Goal: Task Accomplishment & Management: Use online tool/utility

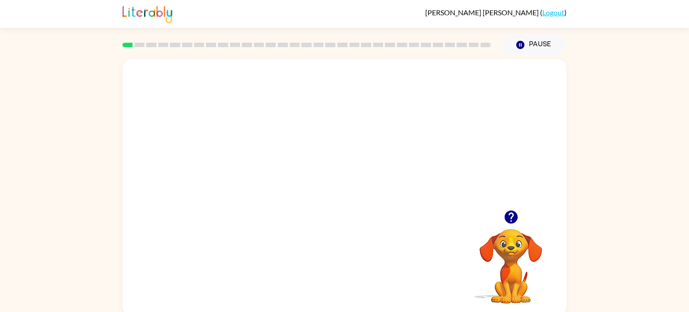
click at [370, 164] on video "Your browser must support playing .mp4 files to use Literably. Please try using…" at bounding box center [344, 134] width 444 height 151
click at [404, 134] on video "Your browser must support playing .mp4 files to use Literably. Please try using…" at bounding box center [344, 134] width 444 height 151
click at [363, 187] on button "button" at bounding box center [344, 191] width 57 height 33
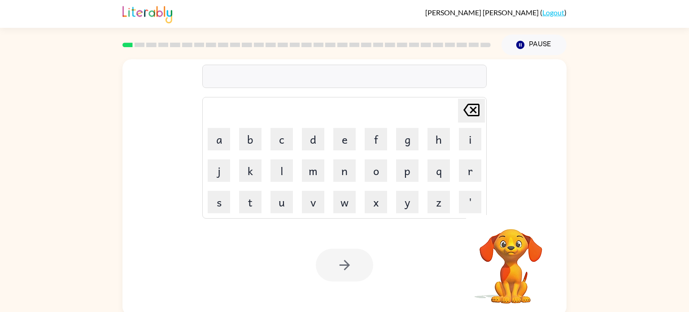
click at [363, 187] on td "x" at bounding box center [376, 202] width 31 height 31
click at [370, 190] on td "x" at bounding box center [376, 202] width 31 height 31
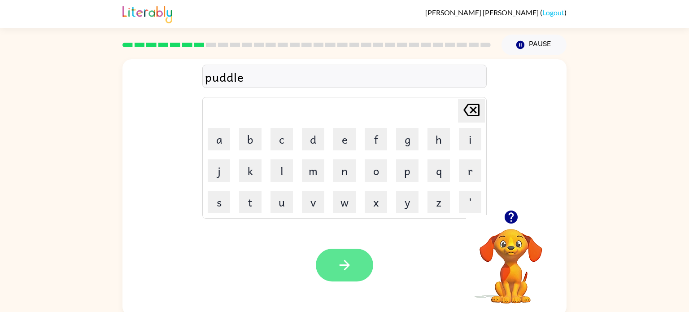
click at [355, 254] on button "button" at bounding box center [344, 264] width 57 height 33
click at [344, 272] on icon "button" at bounding box center [345, 265] width 16 height 16
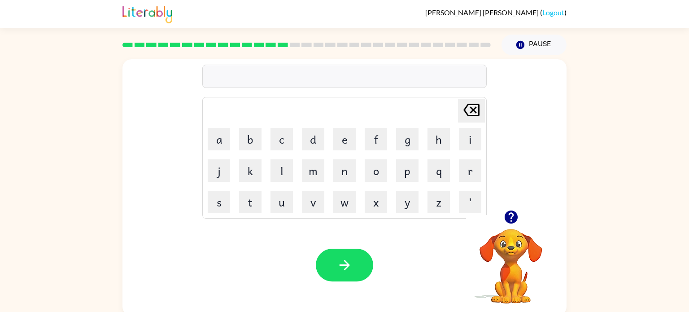
click at [505, 230] on video "Your browser must support playing .mp4 files to use Literably. Please try using…" at bounding box center [511, 260] width 90 height 90
click at [509, 223] on icon "button" at bounding box center [511, 217] width 16 height 16
click at [334, 261] on button "button" at bounding box center [344, 264] width 57 height 33
click at [251, 144] on button "b" at bounding box center [250, 139] width 22 height 22
click at [472, 162] on button "r" at bounding box center [470, 170] width 22 height 22
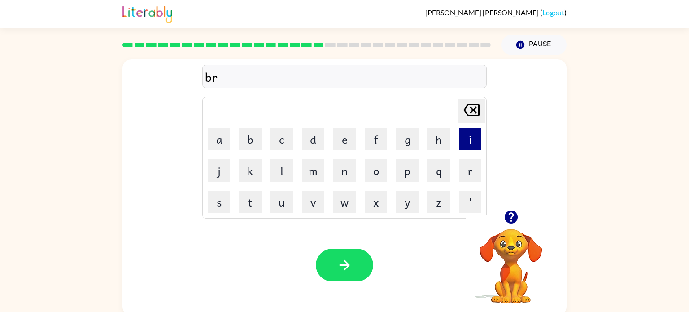
click at [467, 144] on button "i" at bounding box center [470, 139] width 22 height 22
click at [314, 169] on button "m" at bounding box center [313, 170] width 22 height 22
click at [464, 134] on button "i" at bounding box center [470, 139] width 22 height 22
click at [336, 163] on button "n" at bounding box center [344, 170] width 22 height 22
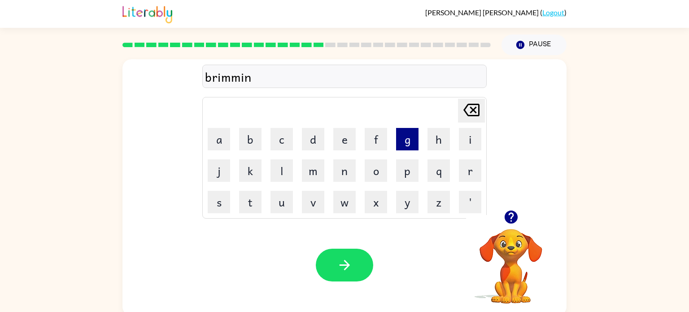
click at [412, 136] on button "g" at bounding box center [407, 139] width 22 height 22
click at [353, 256] on button "button" at bounding box center [344, 264] width 57 height 33
click at [471, 170] on button "r" at bounding box center [470, 170] width 22 height 22
click at [467, 139] on button "i" at bounding box center [470, 139] width 22 height 22
click at [228, 195] on button "s" at bounding box center [219, 202] width 22 height 22
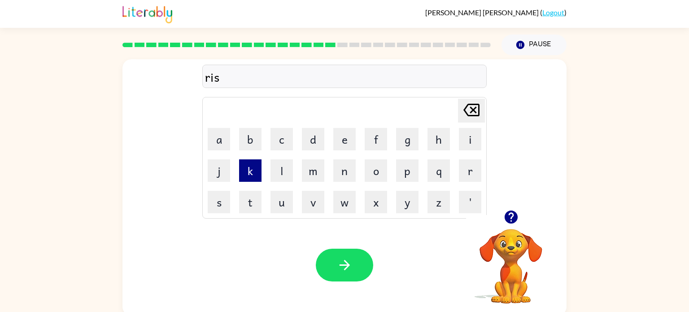
click at [255, 178] on button "k" at bounding box center [250, 170] width 22 height 22
click at [338, 141] on button "e" at bounding box center [344, 139] width 22 height 22
click at [465, 109] on icon at bounding box center [471, 110] width 16 height 13
click at [467, 135] on button "i" at bounding box center [470, 139] width 22 height 22
click at [341, 144] on button "e" at bounding box center [344, 139] width 22 height 22
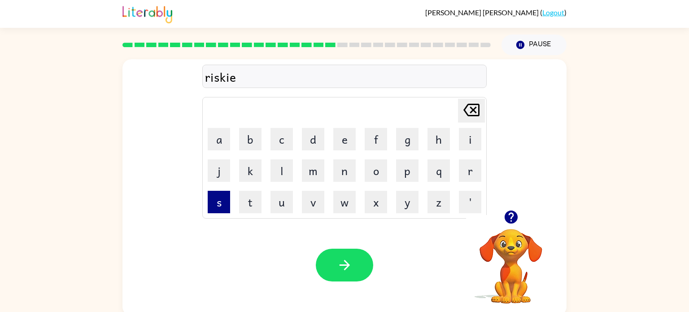
click at [220, 208] on button "s" at bounding box center [219, 202] width 22 height 22
click at [250, 205] on button "t" at bounding box center [250, 202] width 22 height 22
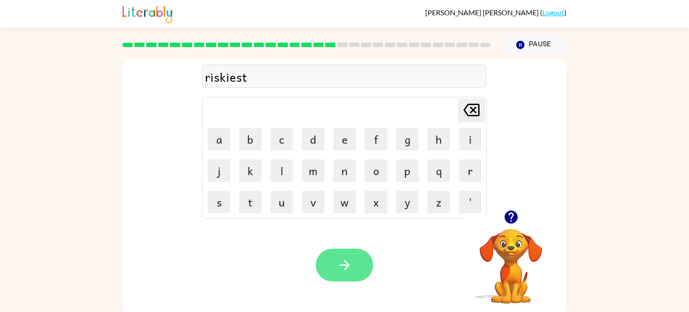
click at [359, 268] on button "button" at bounding box center [344, 264] width 57 height 33
click at [510, 225] on icon "button" at bounding box center [511, 217] width 16 height 16
click at [593, 162] on div "cent Delete Delete last character input a b c d e f g h i j k l m n o p q r s t…" at bounding box center [344, 185] width 689 height 260
click at [313, 90] on div "cent Delete Delete last character input a b c d e f g h i j k l m n o p q r s t…" at bounding box center [344, 134] width 284 height 167
click at [313, 66] on div "cent" at bounding box center [344, 76] width 284 height 23
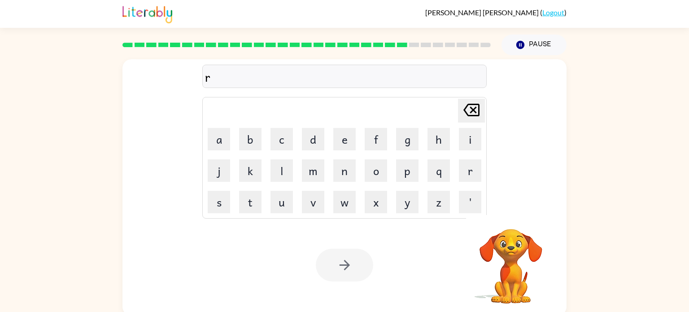
click at [318, 62] on div "r Delete Delete last character input a b c d e f g h i j k l m n o p q r s t u …" at bounding box center [344, 134] width 284 height 167
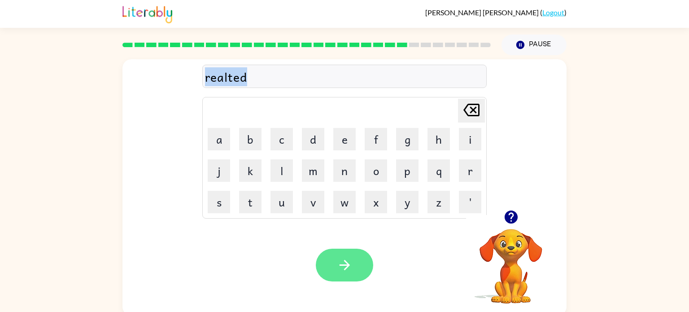
click at [342, 268] on icon "button" at bounding box center [345, 265] width 16 height 16
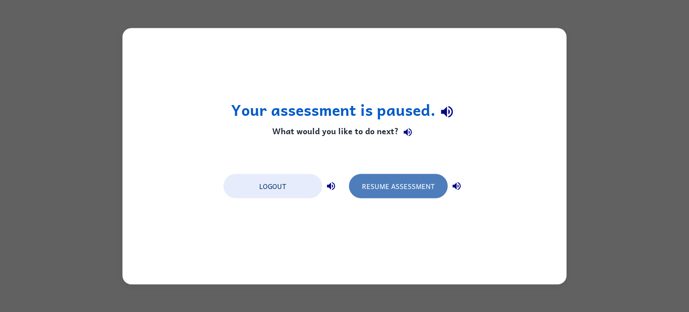
click at [386, 183] on button "Resume Assessment" at bounding box center [398, 186] width 99 height 24
